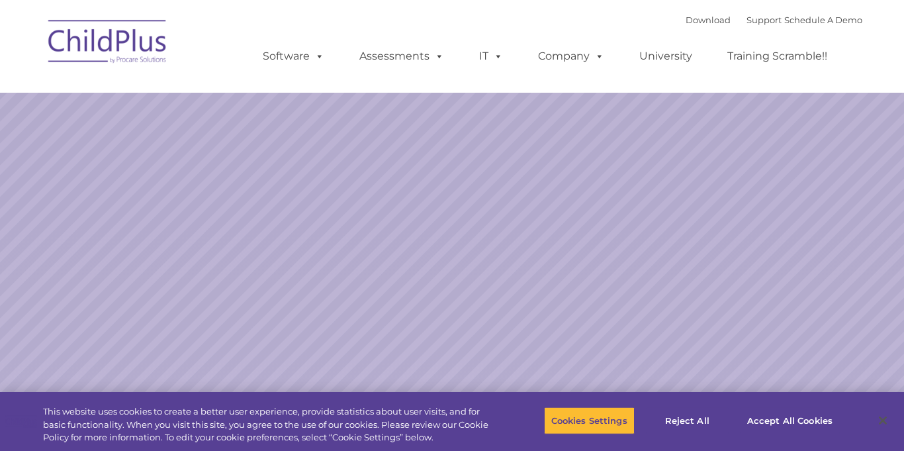
select select "MEDIUM"
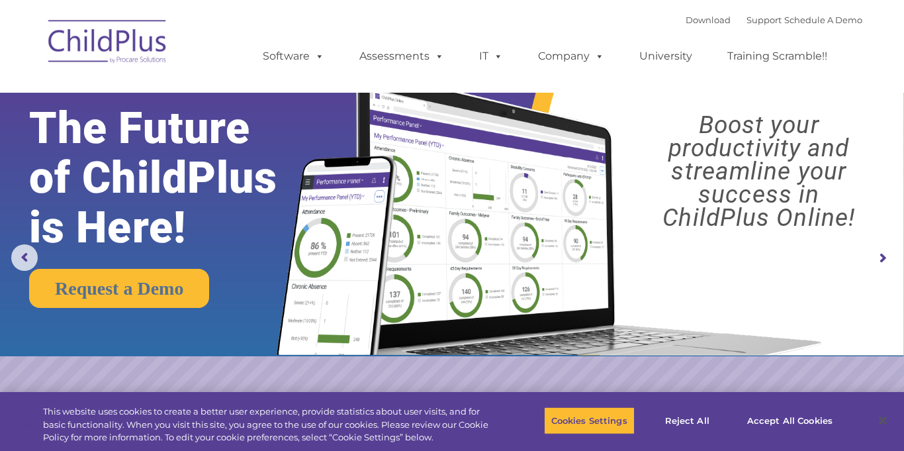
click at [144, 34] on img at bounding box center [108, 44] width 132 height 66
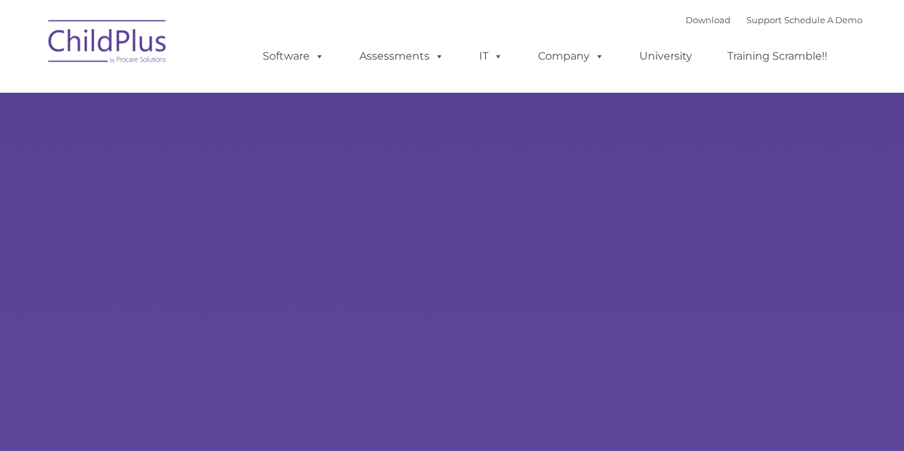
type input ""
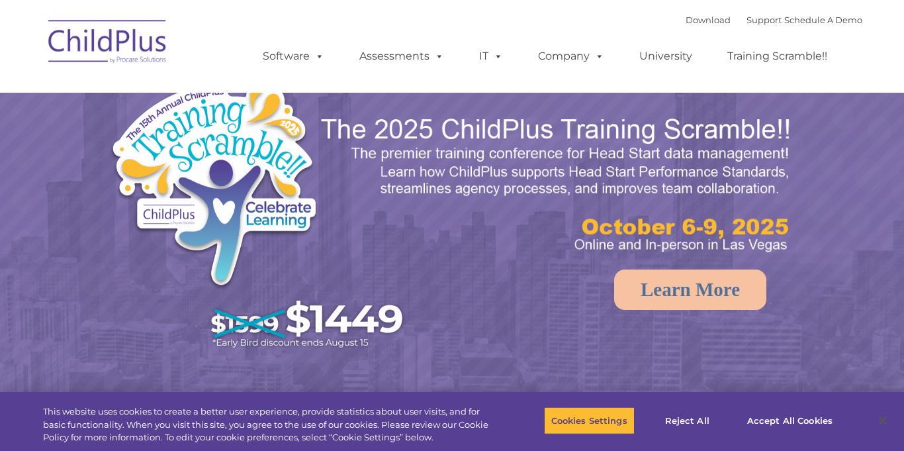
select select "MEDIUM"
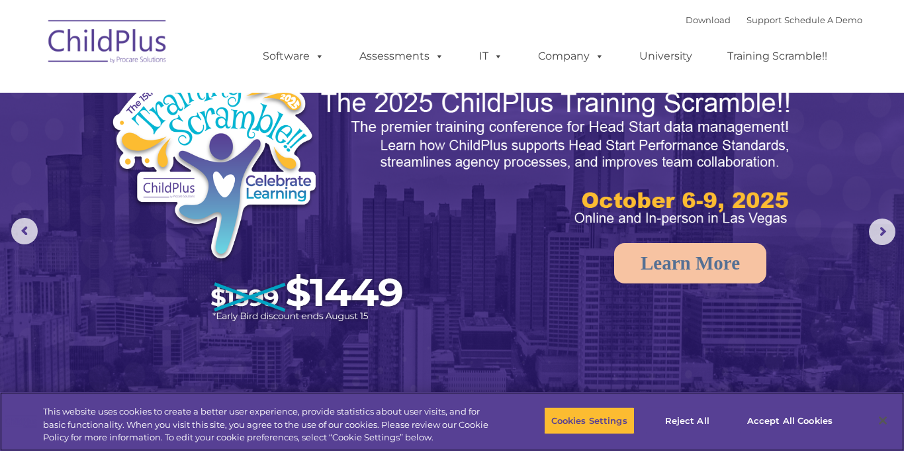
scroll to position [345, 0]
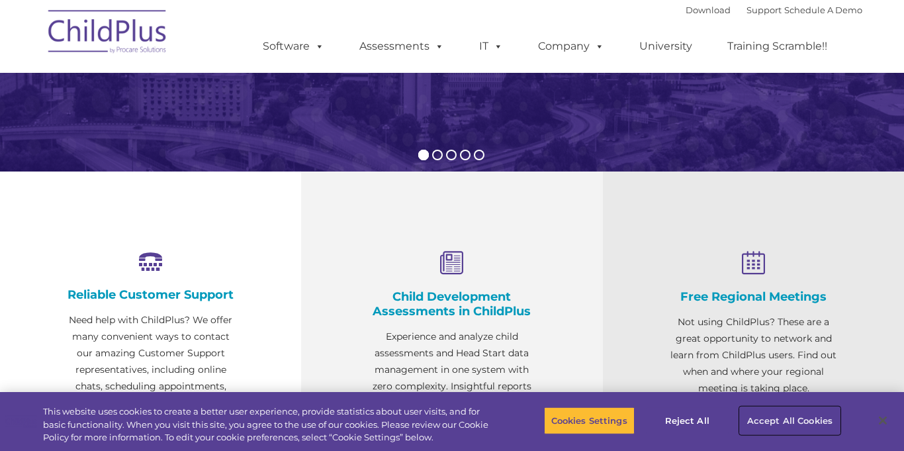
click at [783, 421] on button "Accept All Cookies" at bounding box center [790, 421] width 100 height 28
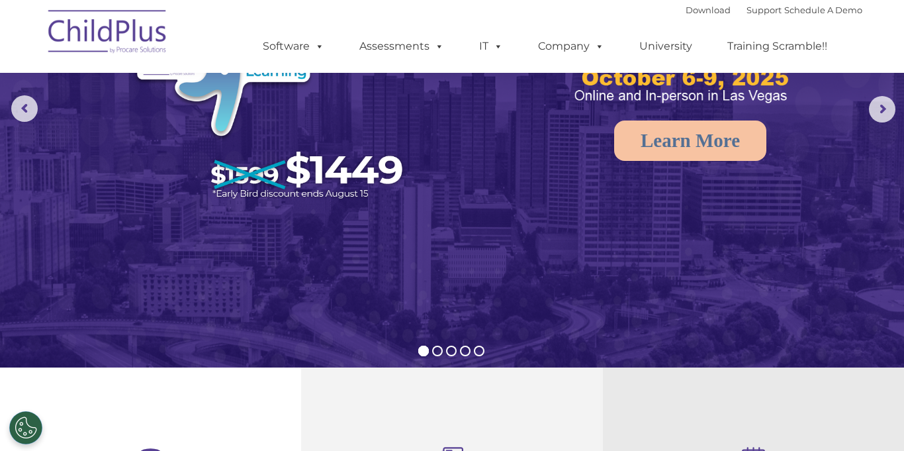
scroll to position [0, 0]
